Goal: Task Accomplishment & Management: Use online tool/utility

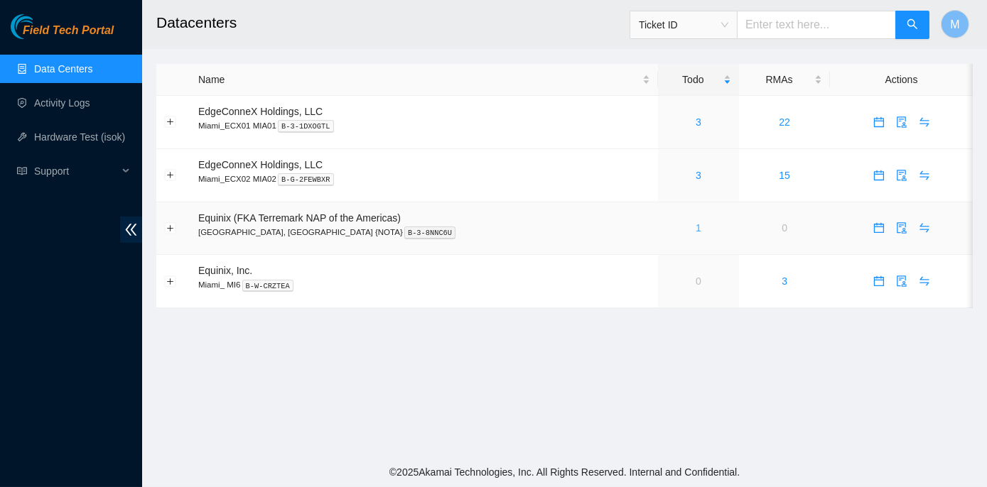
click at [696, 228] on link "1" at bounding box center [699, 227] width 6 height 11
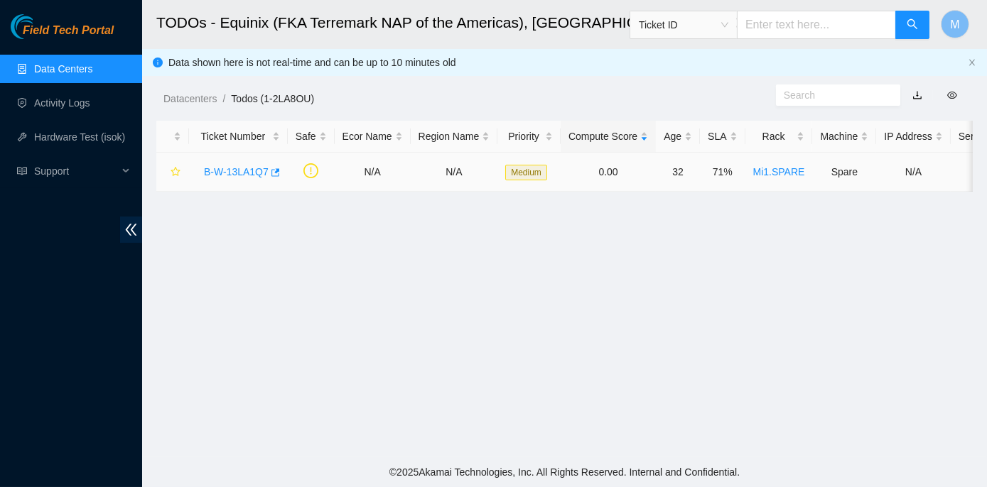
click at [235, 175] on link "B-W-13LA1Q7" at bounding box center [236, 171] width 65 height 11
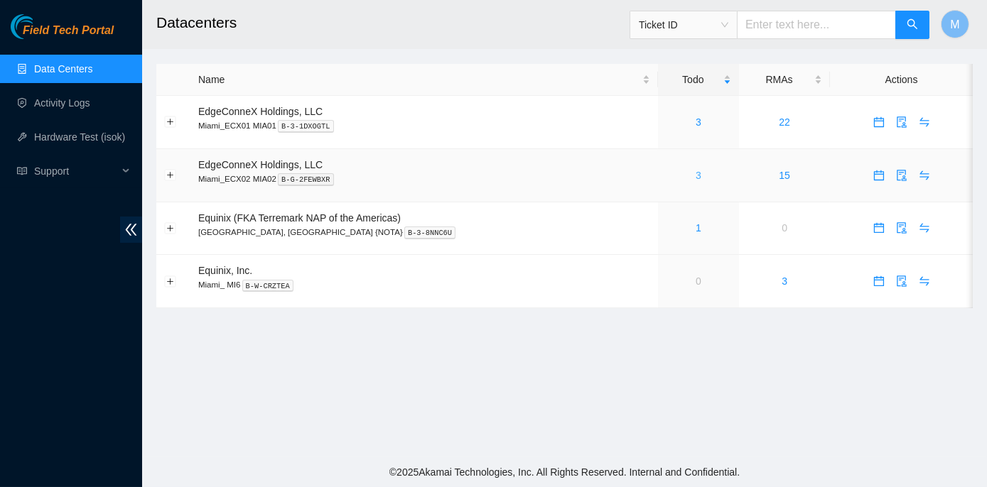
click at [696, 176] on link "3" at bounding box center [699, 175] width 6 height 11
click at [696, 227] on link "1" at bounding box center [699, 227] width 6 height 11
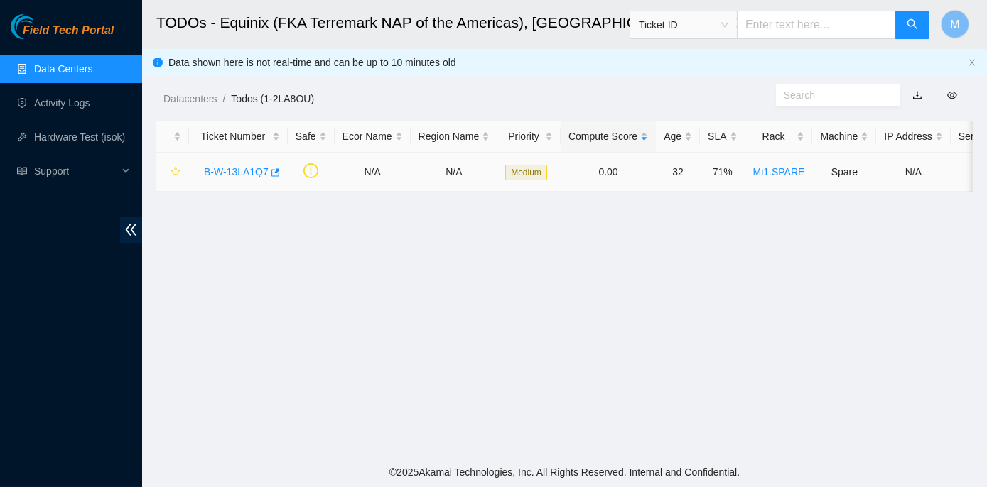
click at [247, 172] on link "B-W-13LA1Q7" at bounding box center [236, 171] width 65 height 11
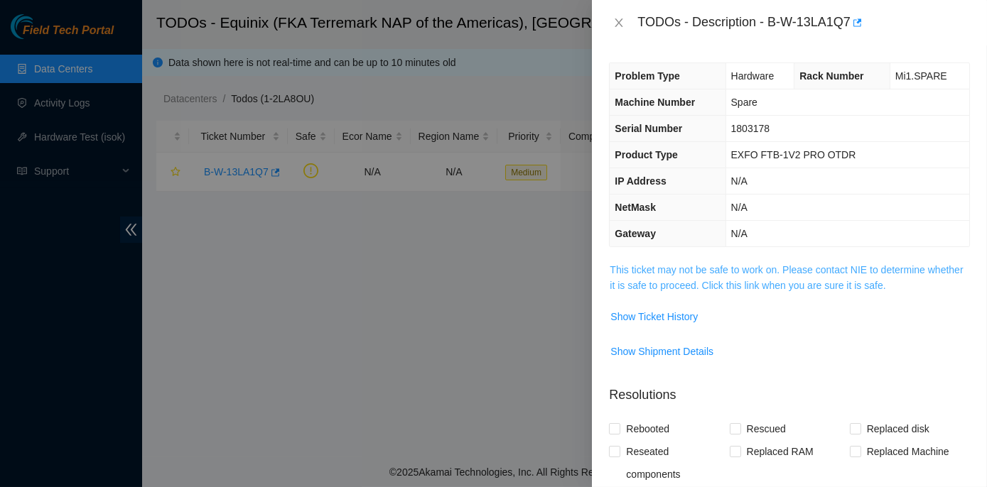
click at [771, 271] on link "This ticket may not be safe to work on. Please contact NIE to determine whether…" at bounding box center [786, 277] width 353 height 27
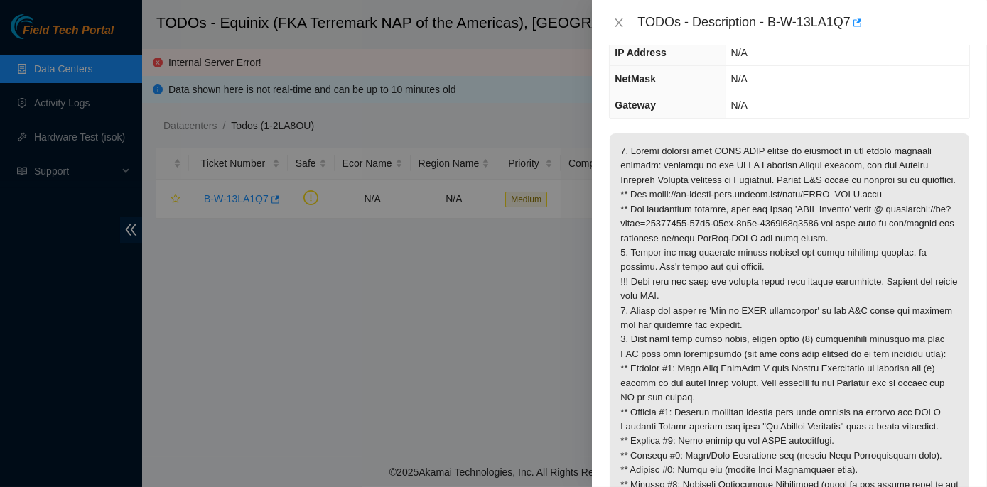
scroll to position [193, 0]
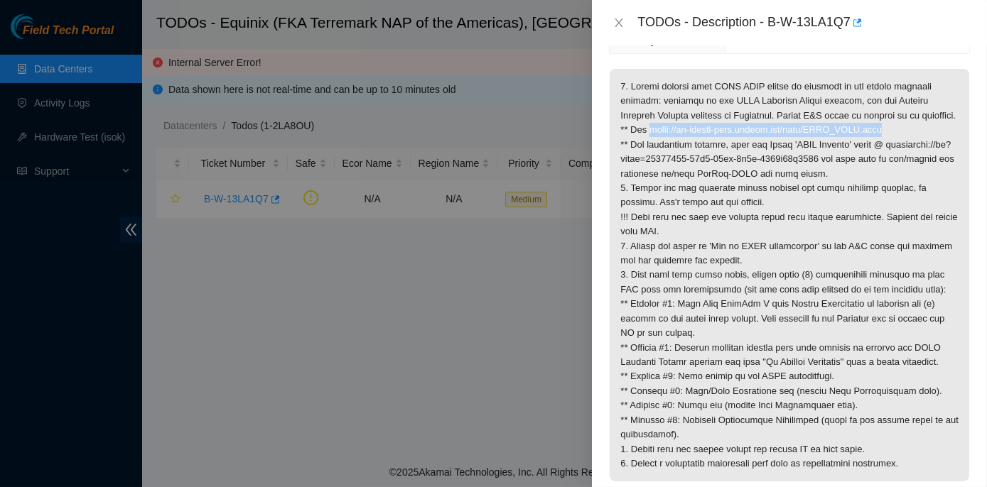
drag, startPoint x: 649, startPoint y: 143, endPoint x: 878, endPoint y: 146, distance: 229.5
click at [878, 146] on p at bounding box center [789, 275] width 359 height 413
copy p "https://ft-portal-docs.akamai.com/wiki/EXFO_OTDR.html"
click at [269, 375] on div at bounding box center [493, 243] width 987 height 487
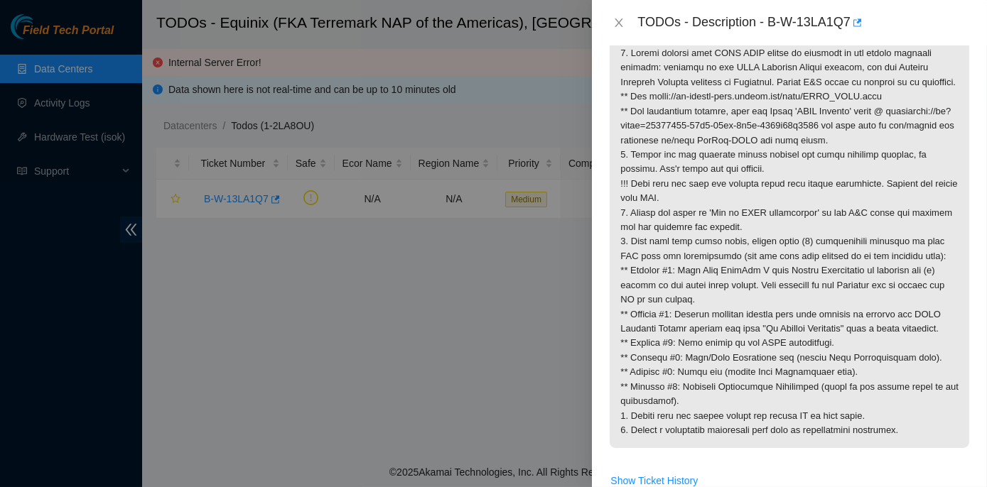
scroll to position [258, 0]
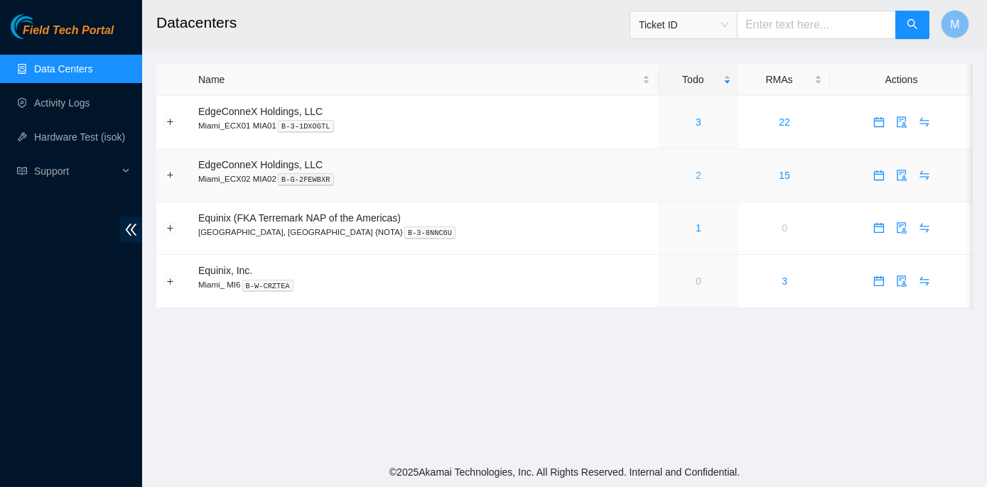
click at [696, 173] on link "2" at bounding box center [699, 175] width 6 height 11
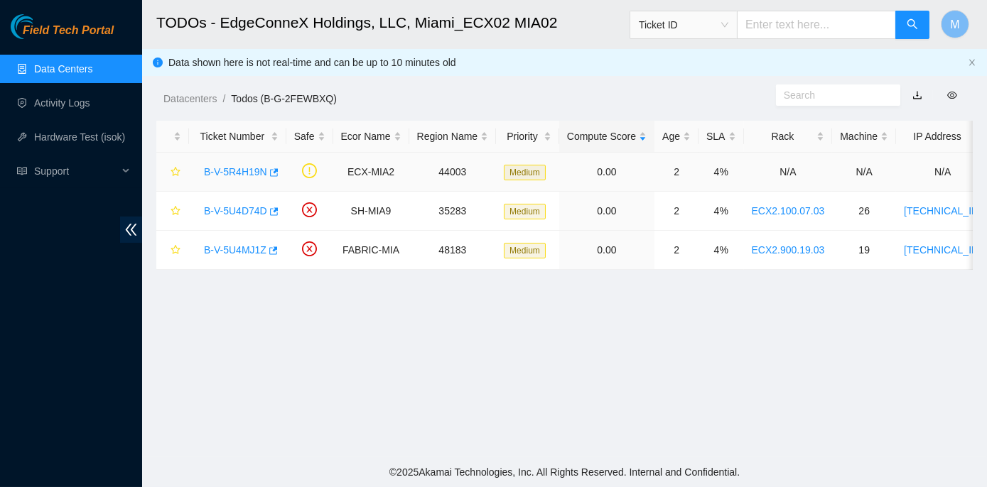
click at [227, 171] on link "B-V-5R4H19N" at bounding box center [235, 171] width 63 height 11
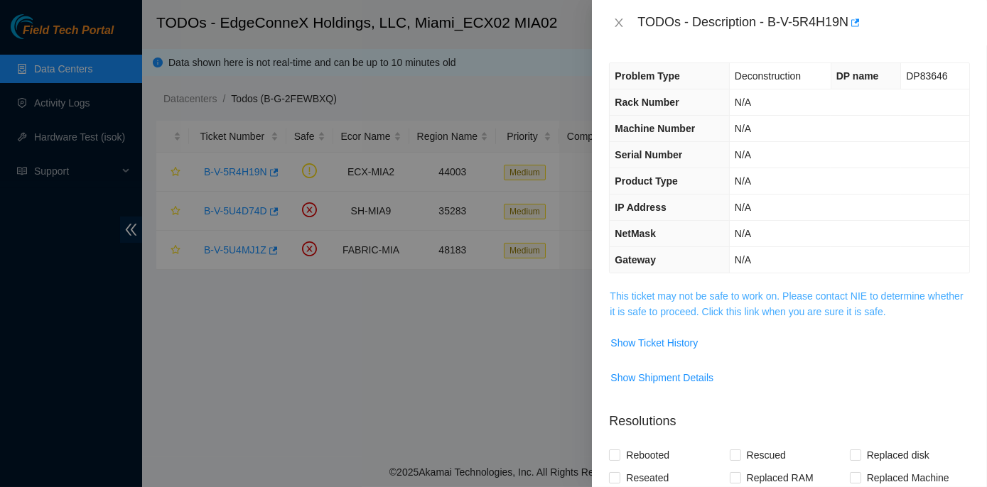
click at [691, 296] on link "This ticket may not be safe to work on. Please contact NIE to determine whether…" at bounding box center [786, 304] width 353 height 27
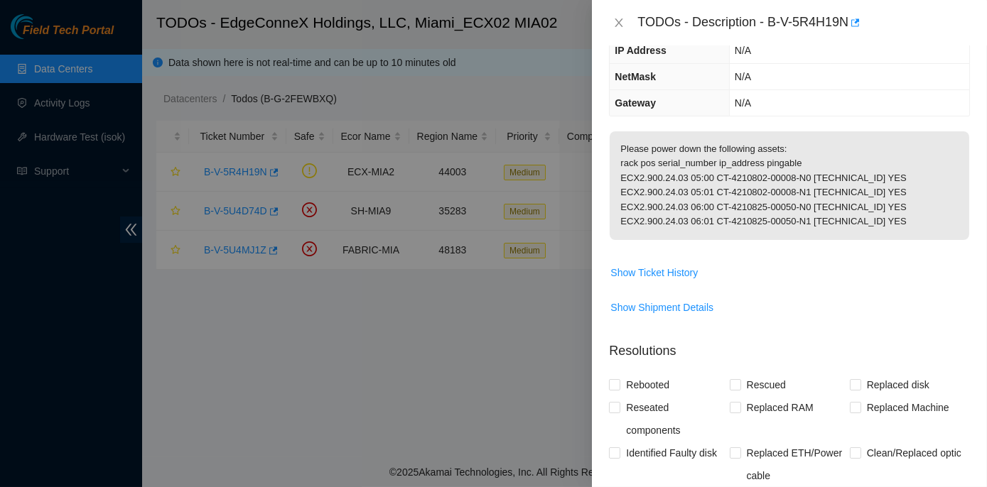
scroll to position [258, 0]
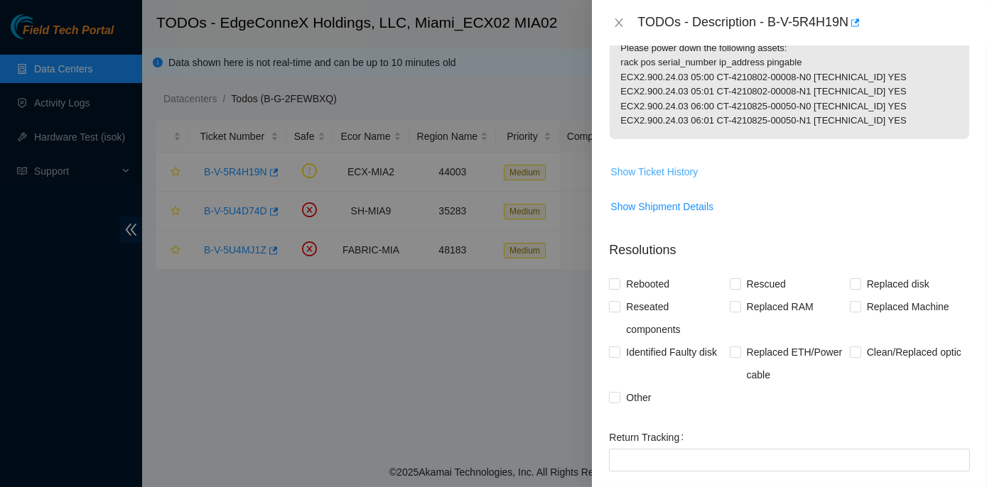
click at [659, 180] on span "Show Ticket History" at bounding box center [653, 172] width 87 height 16
